Goal: Task Accomplishment & Management: Use online tool/utility

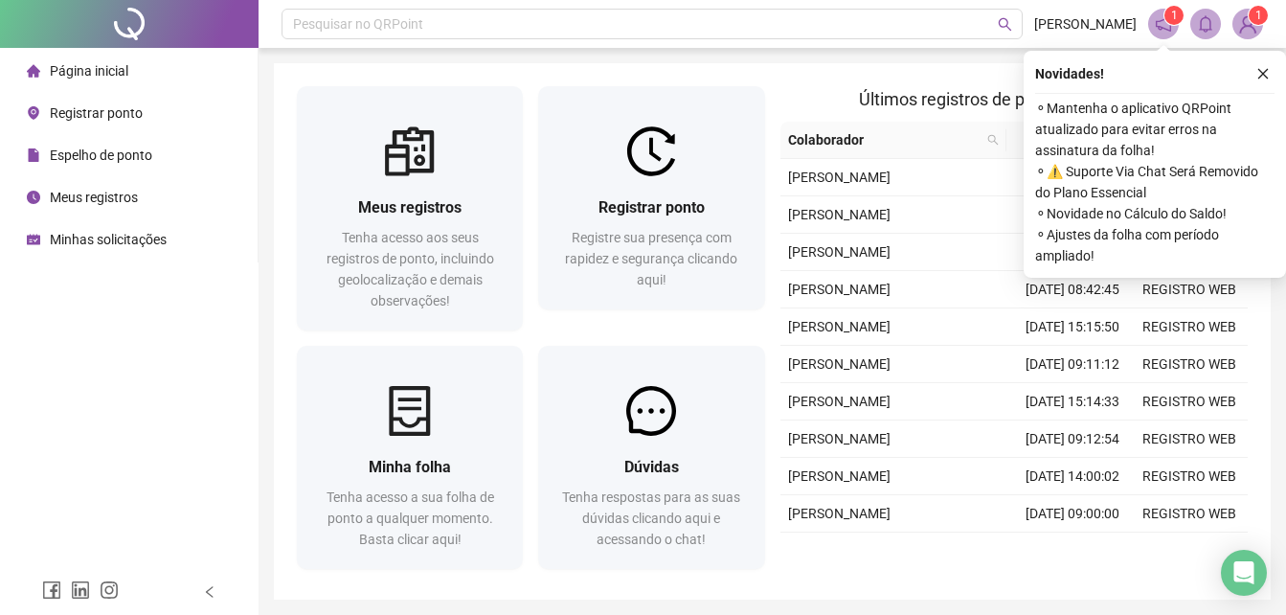
click at [664, 287] on span "Registre sua presença com rapidez e segurança clicando aqui!" at bounding box center [651, 258] width 172 height 57
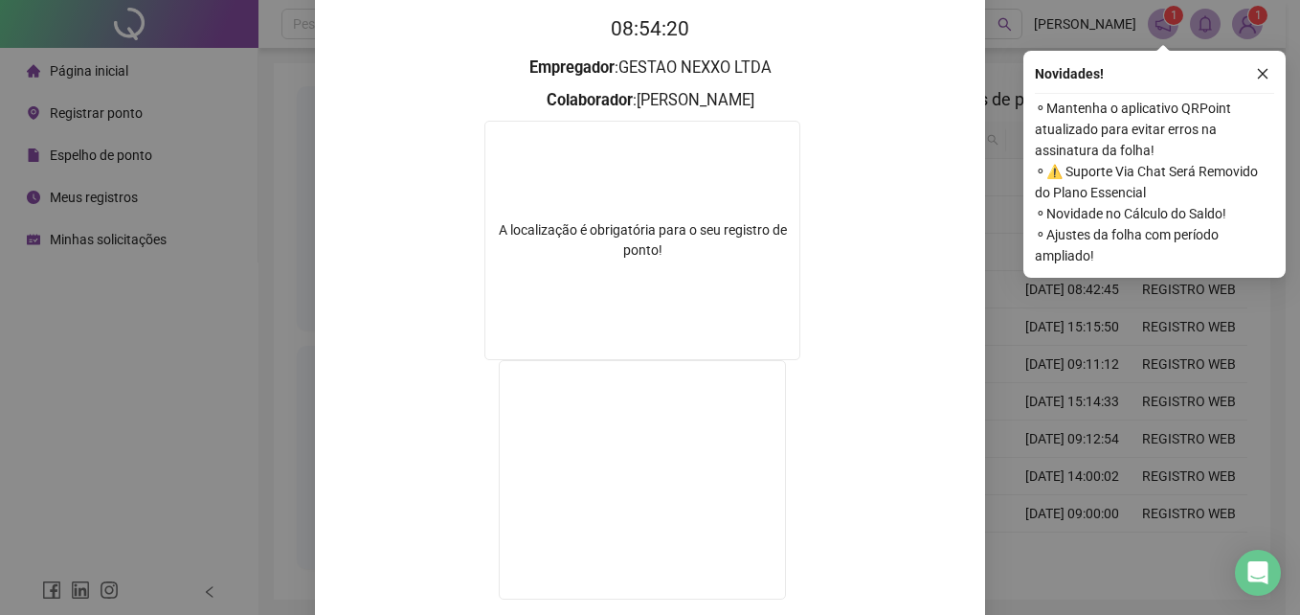
scroll to position [287, 0]
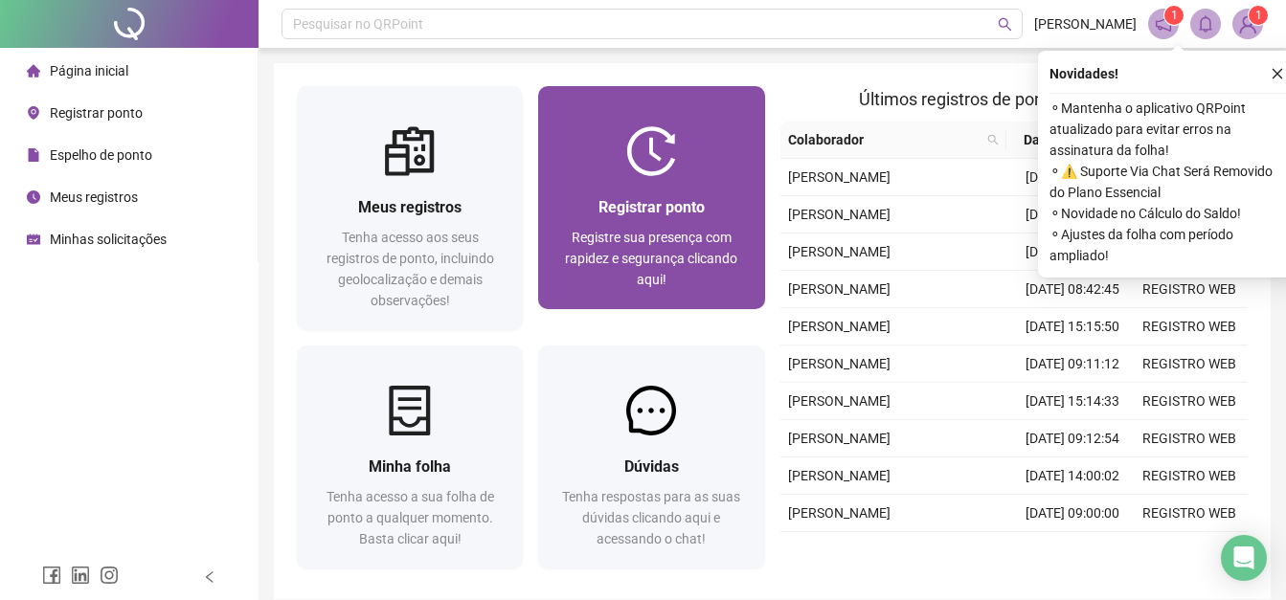
click at [692, 143] on div at bounding box center [651, 151] width 226 height 50
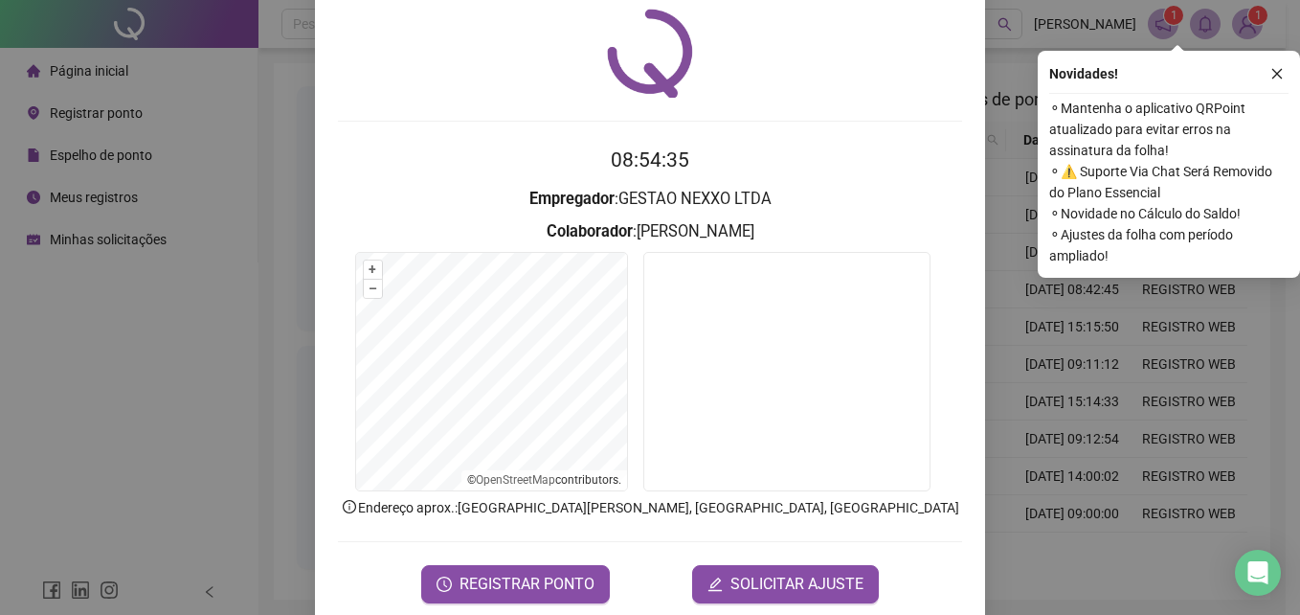
scroll to position [94, 0]
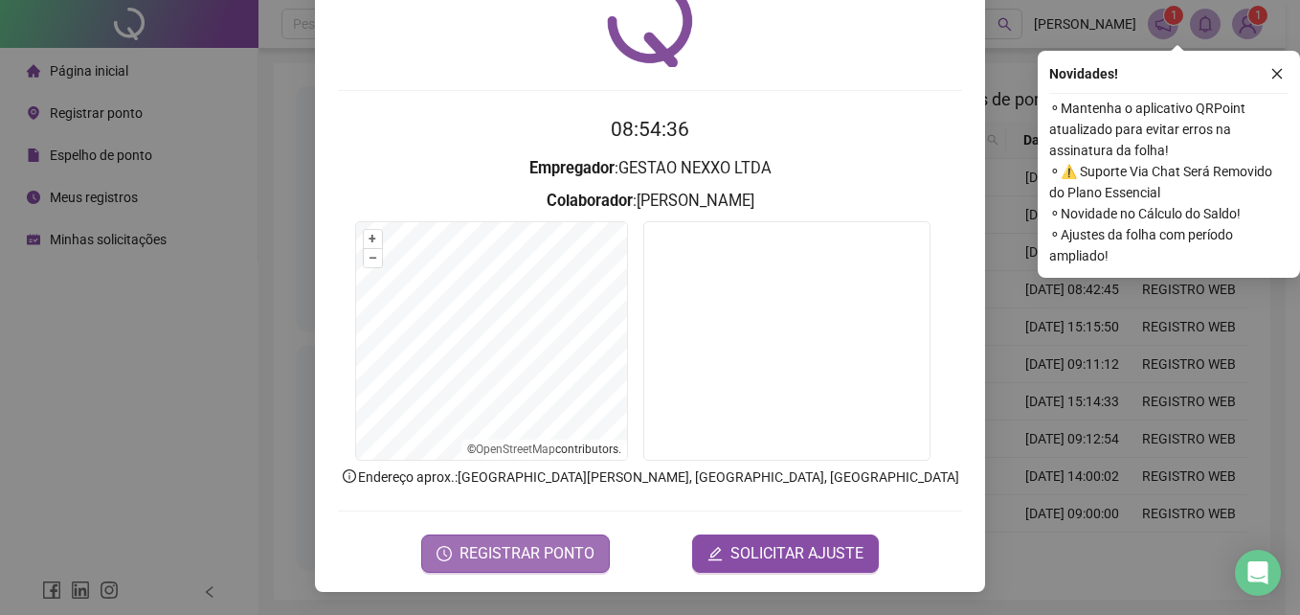
click at [563, 545] on span "REGISTRAR PONTO" at bounding box center [527, 553] width 135 height 23
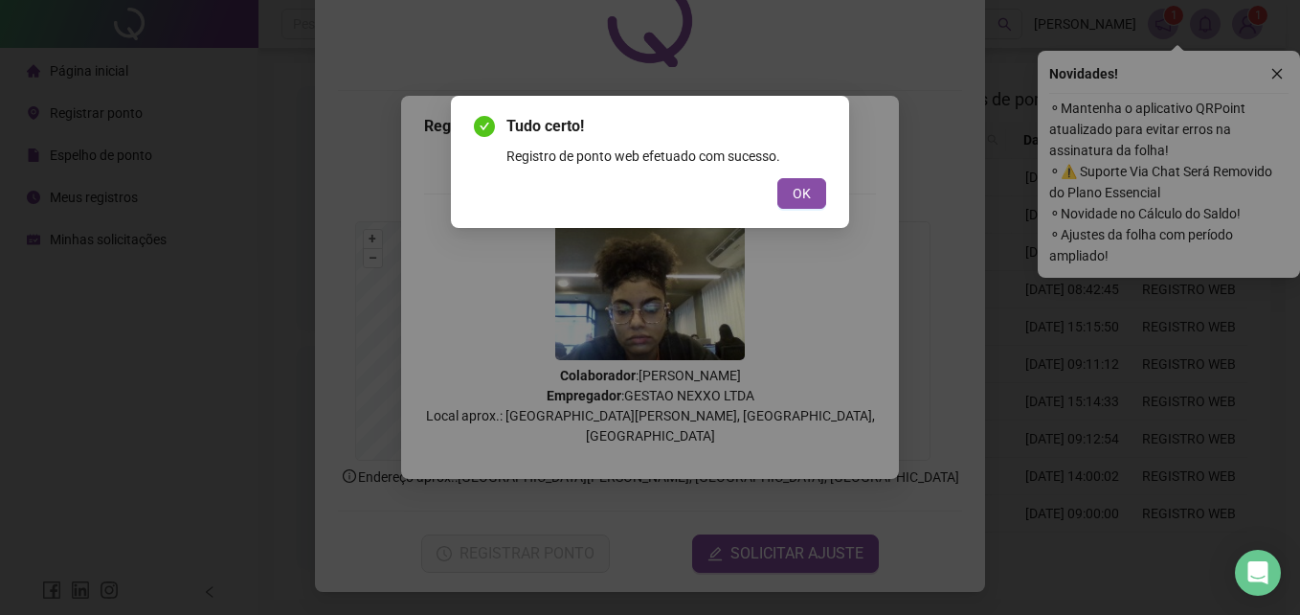
click at [771, 192] on div "OK" at bounding box center [650, 193] width 352 height 31
click at [793, 193] on span "OK" at bounding box center [802, 193] width 18 height 21
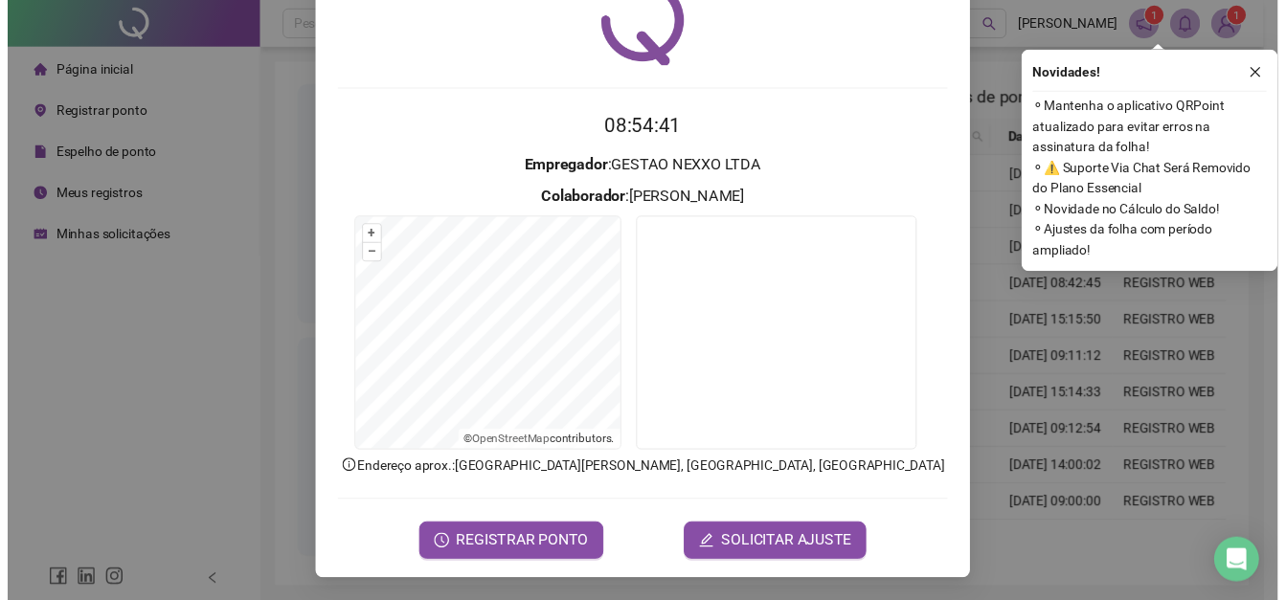
scroll to position [0, 0]
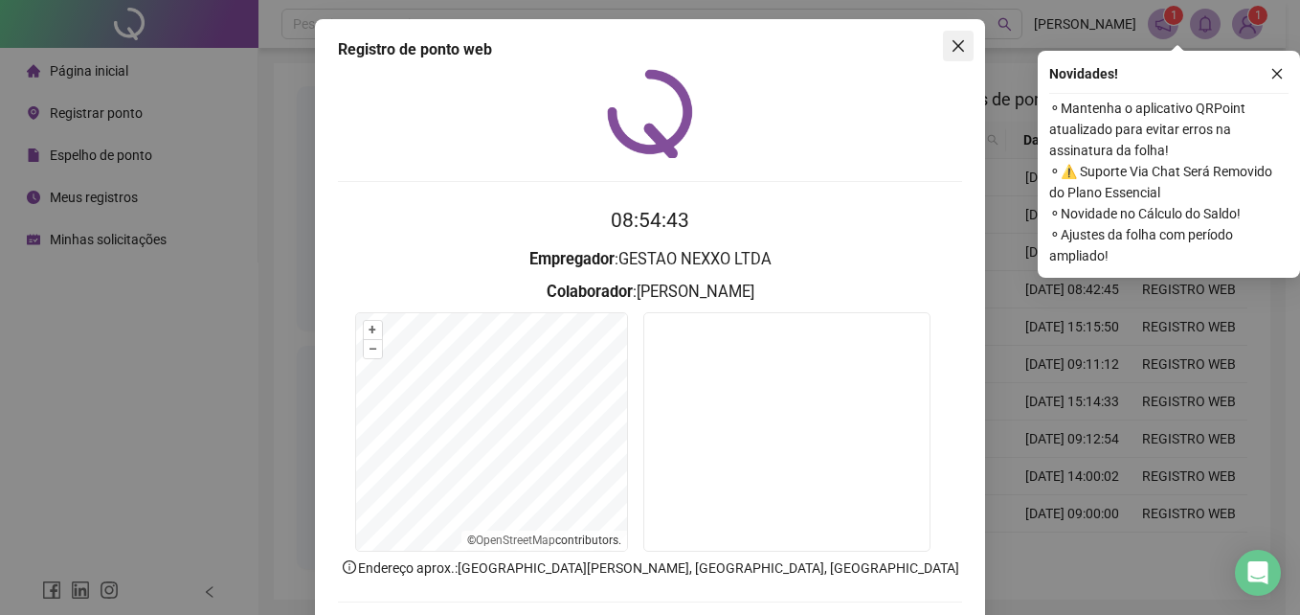
click at [962, 41] on span "Close" at bounding box center [958, 45] width 31 height 15
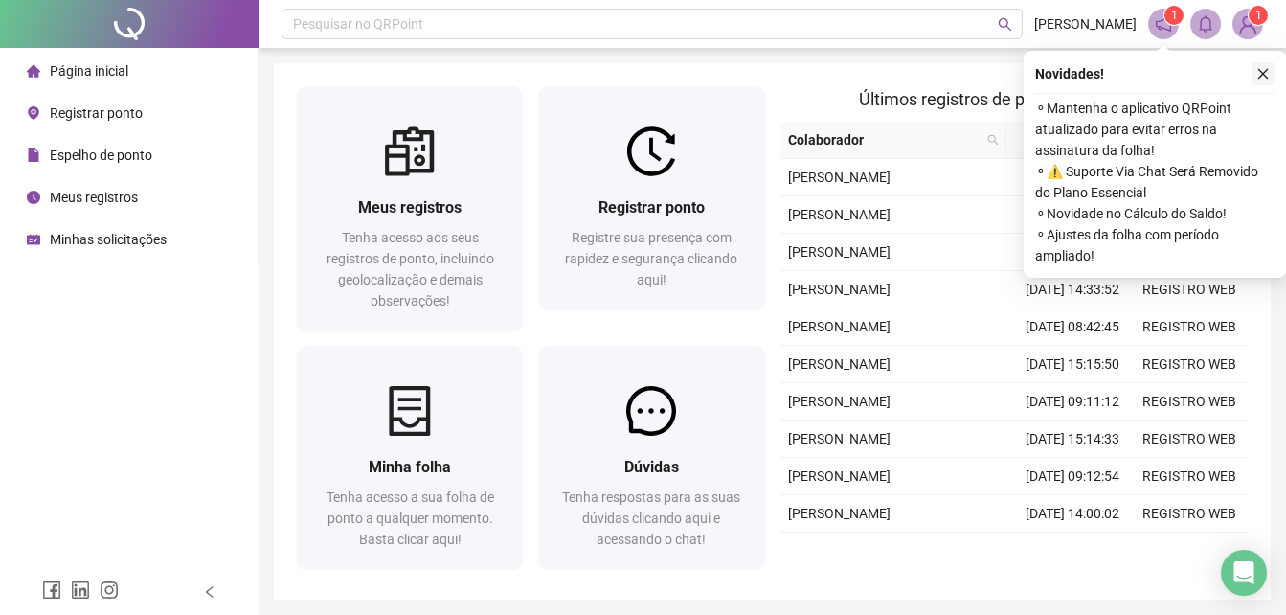
click at [1261, 74] on icon "close" at bounding box center [1262, 73] width 13 height 13
